Goal: Information Seeking & Learning: Learn about a topic

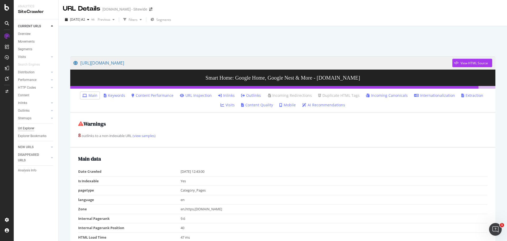
click at [27, 126] on div "Url Explorer" at bounding box center [26, 128] width 16 height 6
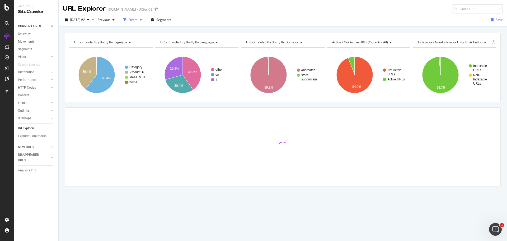
click at [138, 21] on div "Filters" at bounding box center [133, 19] width 9 height 4
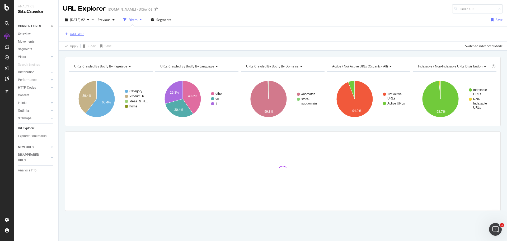
click at [82, 34] on div "Add Filter" at bounding box center [77, 34] width 14 height 4
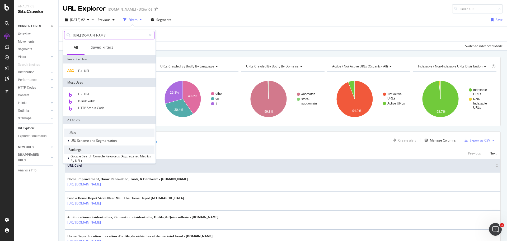
scroll to position [0, 40]
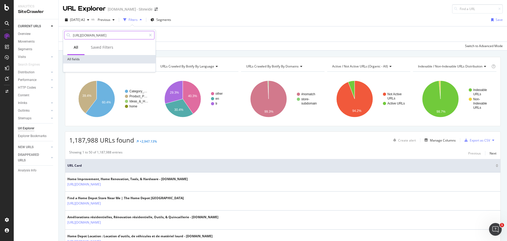
type input "[URL][DOMAIN_NAME]"
drag, startPoint x: 82, startPoint y: 36, endPoint x: 24, endPoint y: 30, distance: 58.7
click at [24, 30] on body "Analytics SiteCrawler CURRENT URLS Overview Movements Segments Visits Analysis …" at bounding box center [253, 120] width 507 height 241
click at [100, 36] on input "[URL][DOMAIN_NAME]" at bounding box center [109, 35] width 74 height 8
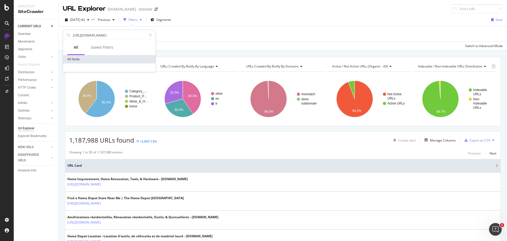
scroll to position [0, 40]
drag, startPoint x: 124, startPoint y: 37, endPoint x: 218, endPoint y: 38, distance: 94.3
click at [218, 38] on body "Analytics SiteCrawler CURRENT URLS Overview Movements Segments Visits Analysis …" at bounding box center [253, 120] width 507 height 241
click at [176, 37] on div "Add Filter" at bounding box center [283, 33] width 440 height 15
click at [78, 35] on div "Add Filter" at bounding box center [77, 34] width 14 height 4
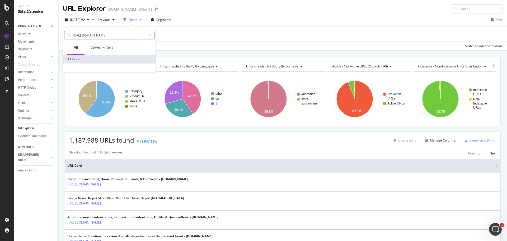
click at [84, 31] on div "[URL][DOMAIN_NAME]" at bounding box center [109, 35] width 90 height 8
click at [135, 36] on input "[URL][DOMAIN_NAME]" at bounding box center [109, 35] width 74 height 8
drag, startPoint x: 128, startPoint y: 35, endPoint x: 40, endPoint y: 39, distance: 88.3
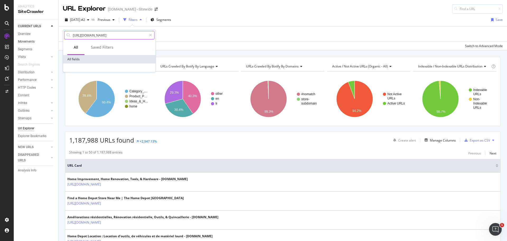
click at [40, 39] on body "Analytics SiteCrawler CURRENT URLS Overview Movements Segments Visits Analysis …" at bounding box center [253, 120] width 507 height 241
click at [116, 38] on input "[URL][DOMAIN_NAME]" at bounding box center [109, 35] width 74 height 8
drag, startPoint x: 118, startPoint y: 36, endPoint x: 273, endPoint y: 35, distance: 155.6
click at [273, 35] on body "Analytics SiteCrawler CURRENT URLS Overview Movements Segments Visits Analysis …" at bounding box center [253, 120] width 507 height 241
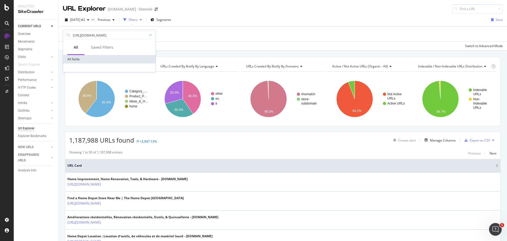
click at [167, 34] on div "Add Filter" at bounding box center [283, 33] width 440 height 15
click at [68, 36] on div "Add Filter" at bounding box center [73, 34] width 21 height 6
click at [100, 44] on div "Saved Filters" at bounding box center [102, 47] width 35 height 15
click at [76, 48] on div "All" at bounding box center [76, 47] width 4 height 5
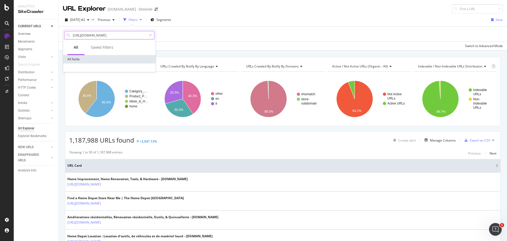
click at [87, 35] on input "[URL][DOMAIN_NAME]" at bounding box center [109, 35] width 74 height 8
click at [151, 36] on icon at bounding box center [150, 35] width 3 height 4
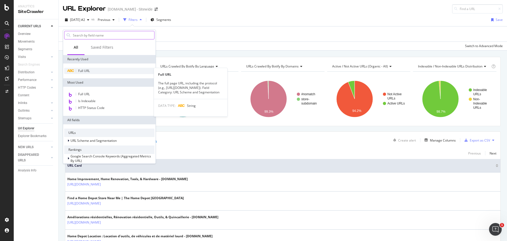
click at [85, 70] on span "Full URL" at bounding box center [84, 70] width 12 height 4
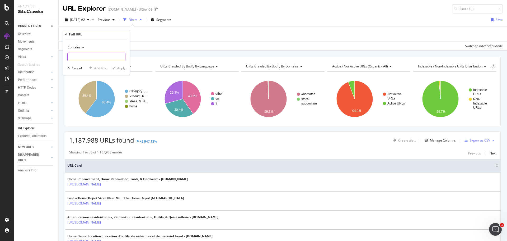
click at [89, 58] on input "text" at bounding box center [97, 57] width 58 height 8
paste input "[URL][DOMAIN_NAME]"
type input "[URL][DOMAIN_NAME]"
click at [121, 70] on div "Apply" at bounding box center [117, 68] width 15 height 5
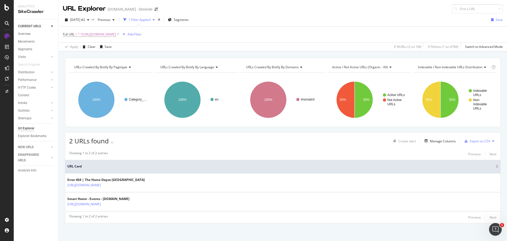
scroll to position [1, 0]
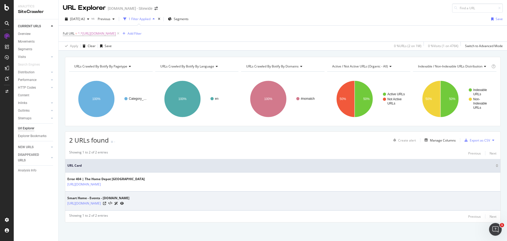
click at [118, 203] on icon at bounding box center [116, 203] width 4 height 3
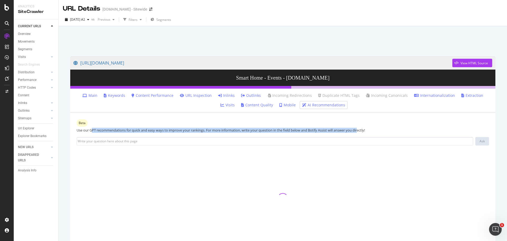
drag, startPoint x: 102, startPoint y: 132, endPoint x: 363, endPoint y: 129, distance: 260.5
click at [363, 129] on div "Use our GPT recommendations for quick and easy ways to improve your rankings. F…" at bounding box center [283, 130] width 413 height 5
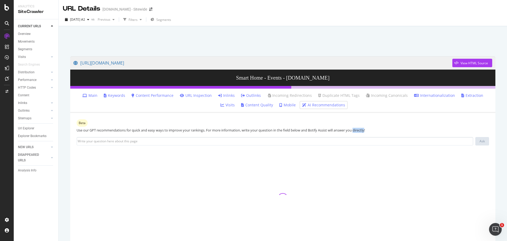
click at [363, 129] on div "Use our GPT recommendations for quick and easy ways to improve your rankings. F…" at bounding box center [283, 130] width 413 height 5
click at [331, 129] on div "Use our GPT recommendations for quick and easy ways to improve your rankings. F…" at bounding box center [283, 130] width 413 height 5
click at [324, 130] on div "Use our GPT recommendations for quick and easy ways to improve your rankings. F…" at bounding box center [283, 130] width 413 height 5
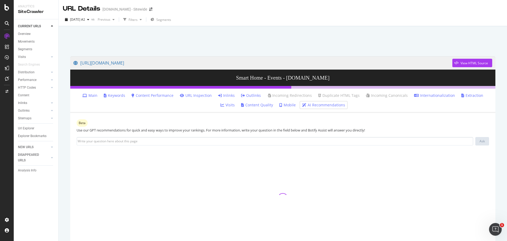
click at [303, 132] on div "Use our GPT recommendations for quick and easy ways to improve your rankings. F…" at bounding box center [283, 130] width 413 height 5
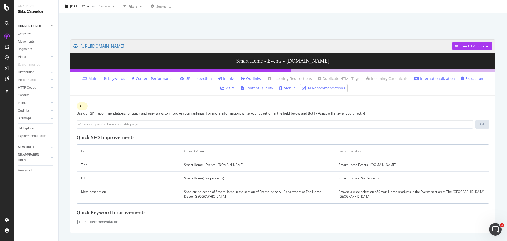
scroll to position [26, 0]
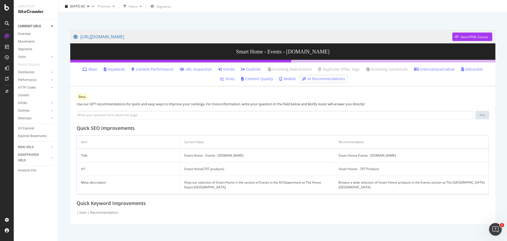
click at [218, 68] on link "Inlinks" at bounding box center [226, 69] width 17 height 5
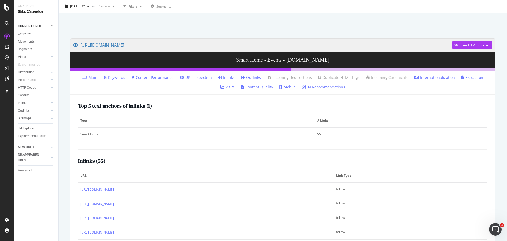
scroll to position [53, 0]
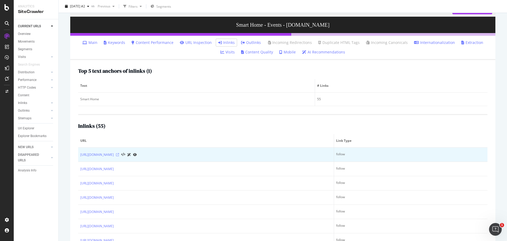
click at [119, 155] on icon at bounding box center [117, 154] width 3 height 3
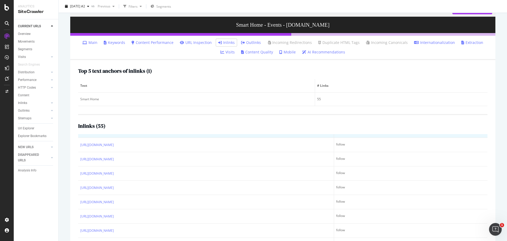
scroll to position [91, 0]
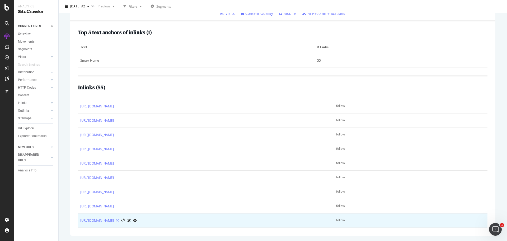
click at [119, 220] on icon at bounding box center [117, 220] width 3 height 3
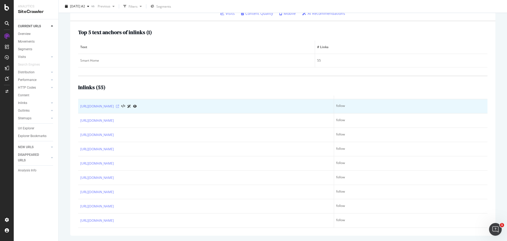
click at [119, 106] on icon at bounding box center [117, 106] width 3 height 3
